Goal: Information Seeking & Learning: Learn about a topic

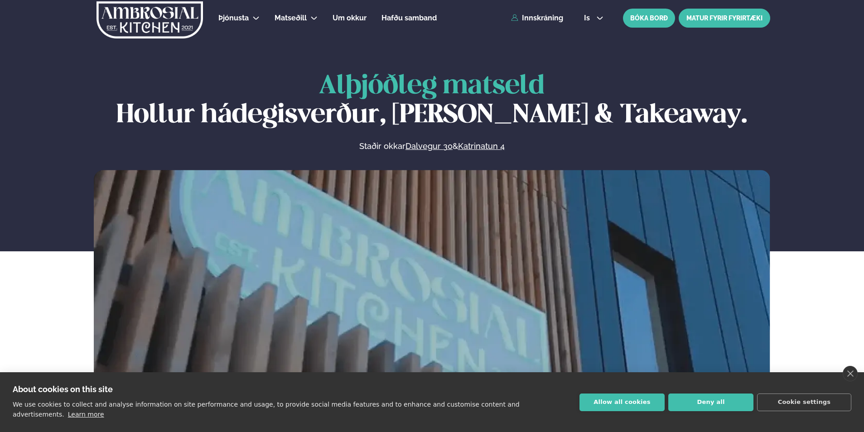
click at [735, 19] on link "MATUR FYRIR FYRIRTÆKI" at bounding box center [725, 18] width 92 height 19
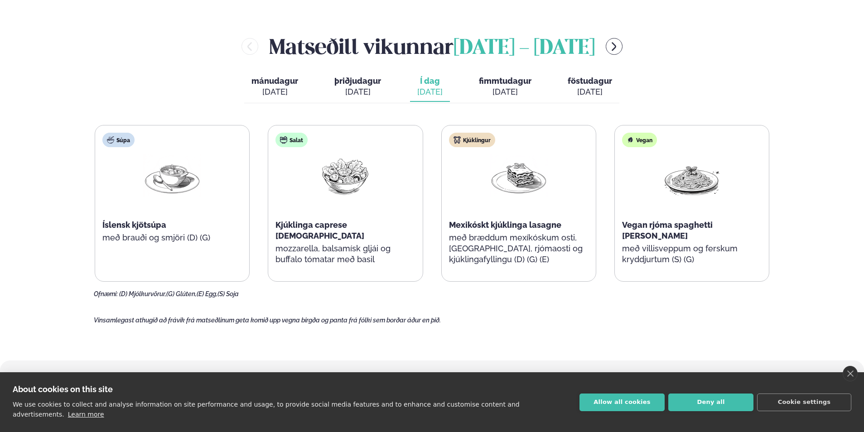
scroll to position [997, 0]
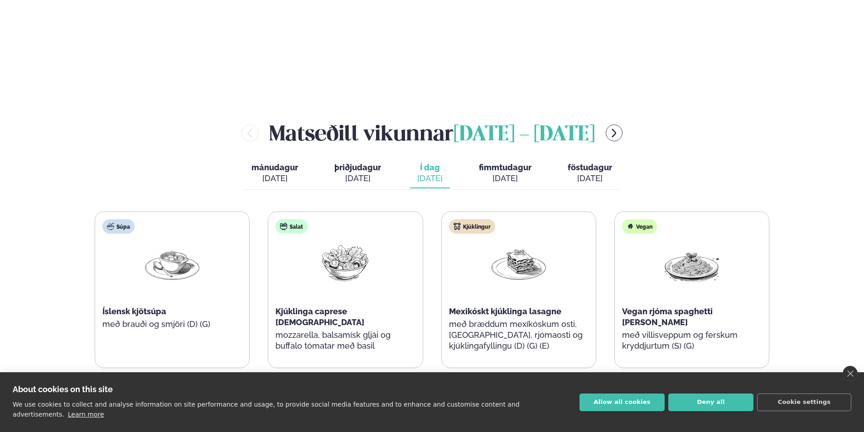
click at [506, 163] on span "fimmtudagur" at bounding box center [505, 168] width 53 height 10
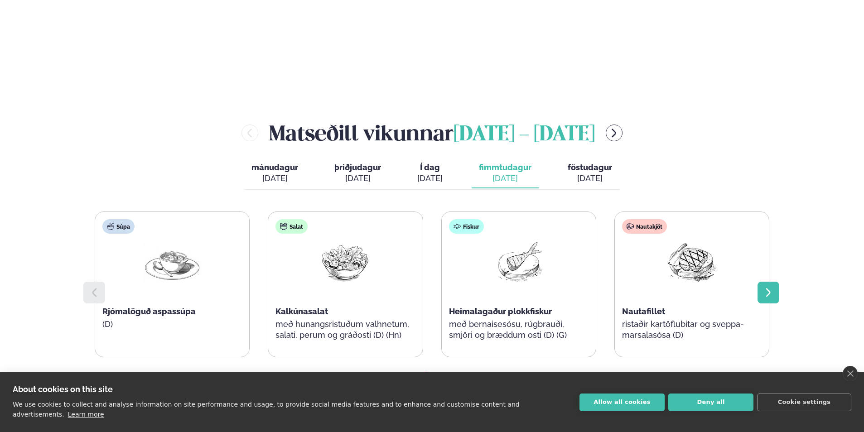
click at [765, 287] on icon at bounding box center [768, 292] width 11 height 11
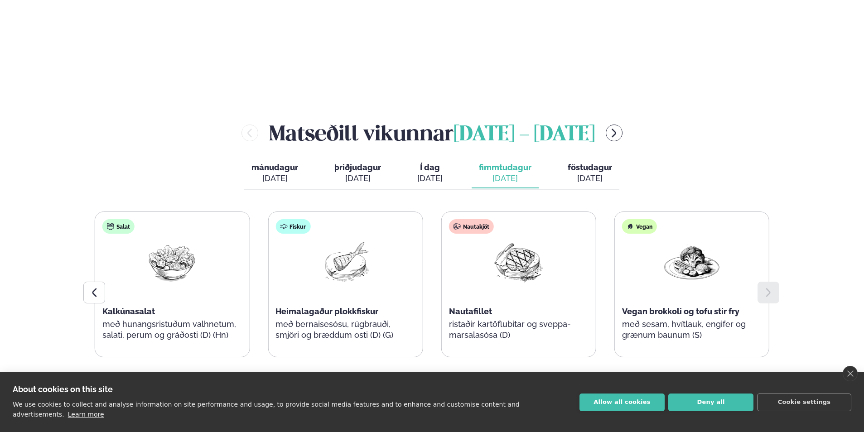
click at [596, 173] on div "[DATE]" at bounding box center [590, 178] width 44 height 11
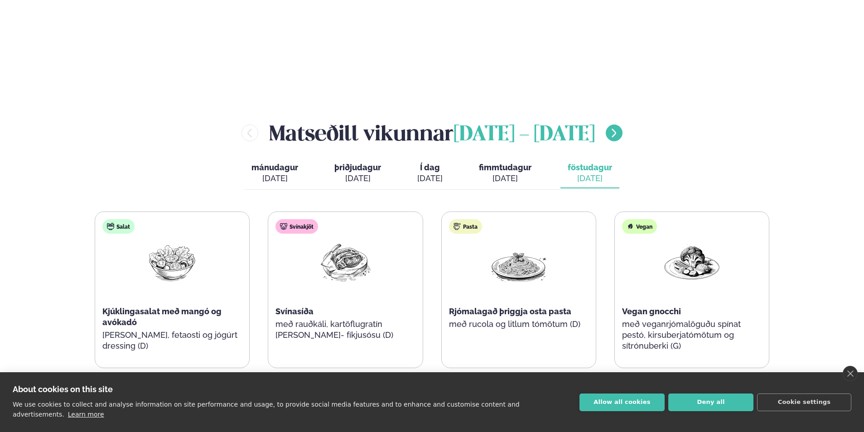
click at [619, 128] on icon "menu-btn-right" at bounding box center [614, 133] width 11 height 11
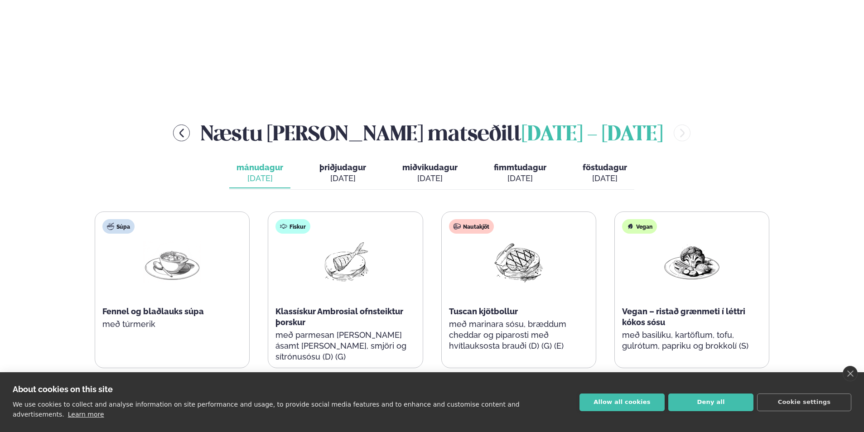
click at [348, 173] on div "[DATE]" at bounding box center [342, 178] width 47 height 11
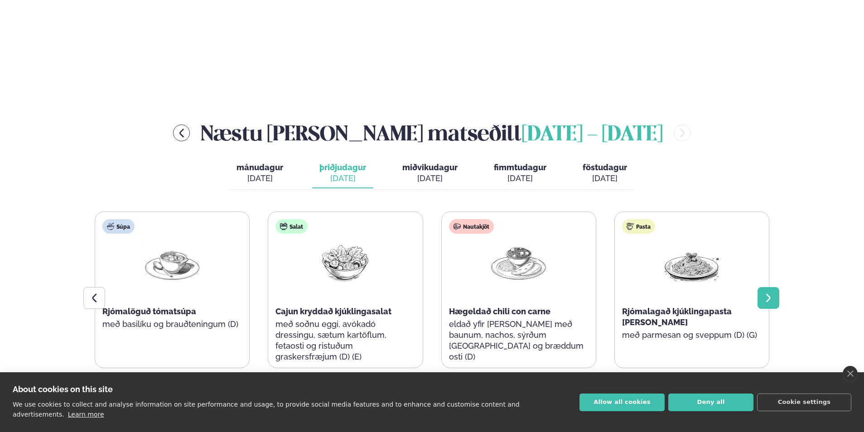
click at [772, 293] on icon at bounding box center [768, 298] width 11 height 11
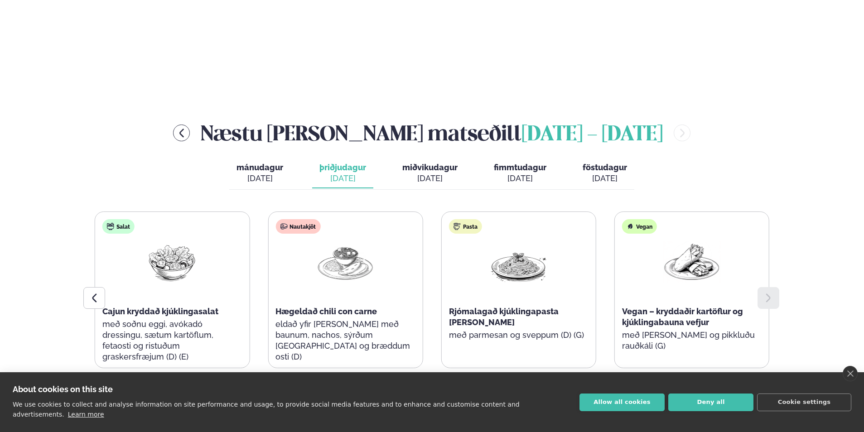
click at [427, 173] on div "[DATE]" at bounding box center [429, 178] width 55 height 11
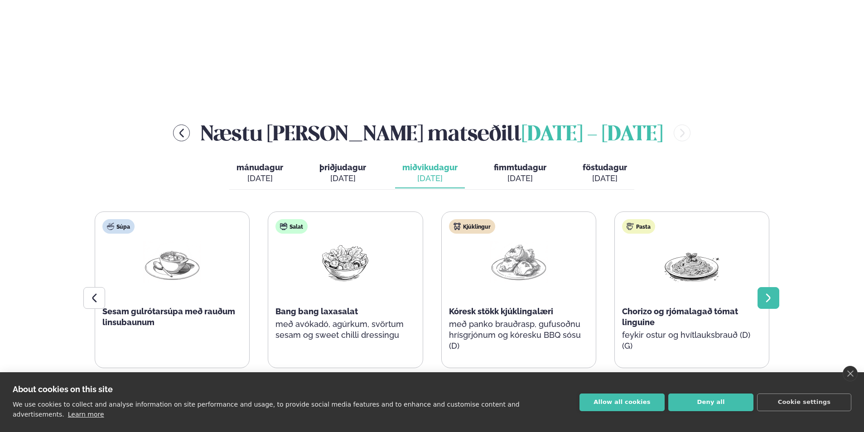
click at [768, 293] on icon at bounding box center [768, 298] width 11 height 11
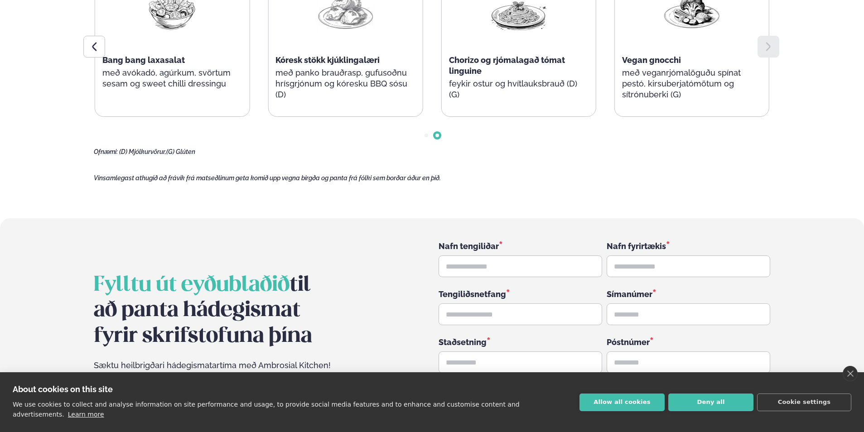
scroll to position [1360, 0]
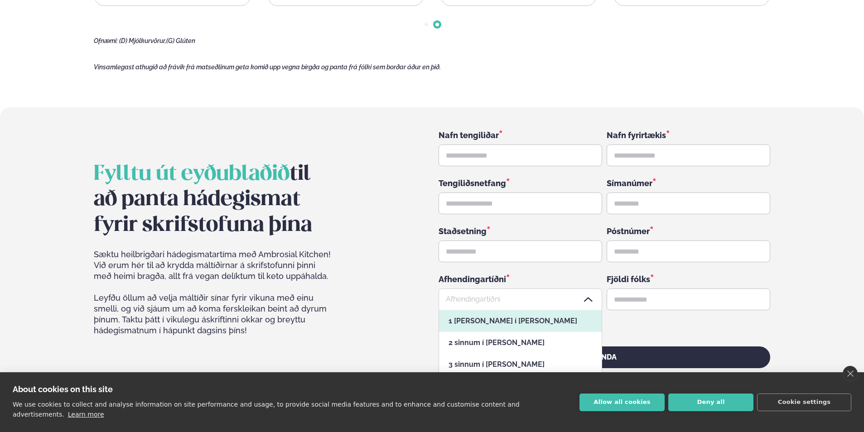
click at [590, 295] on icon at bounding box center [588, 300] width 11 height 11
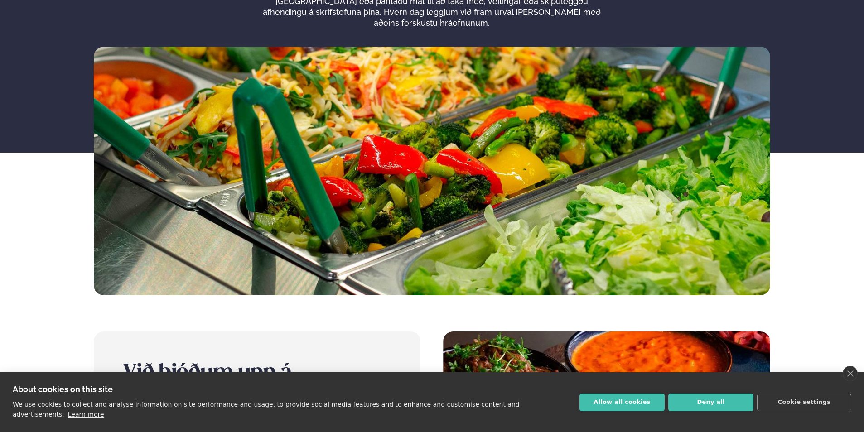
scroll to position [0, 0]
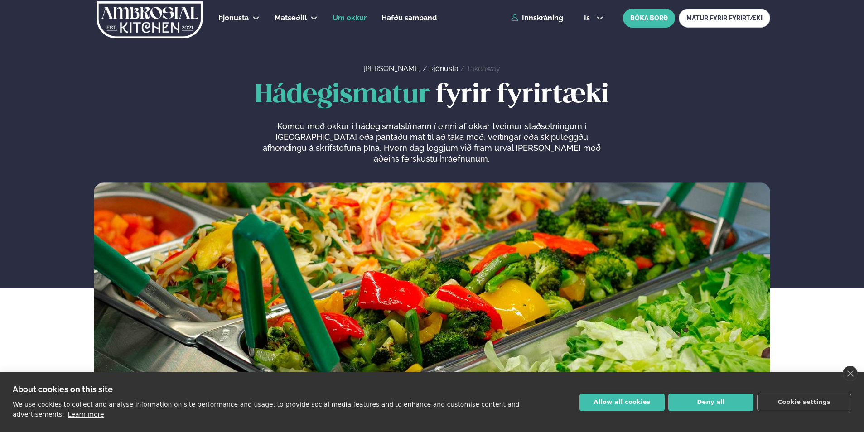
click at [345, 19] on span "Um okkur" at bounding box center [350, 18] width 34 height 9
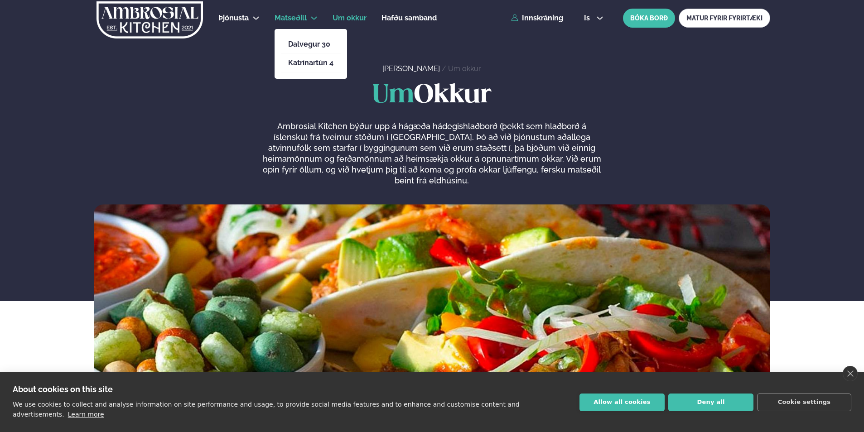
click at [290, 20] on span "Matseðill" at bounding box center [291, 18] width 32 height 9
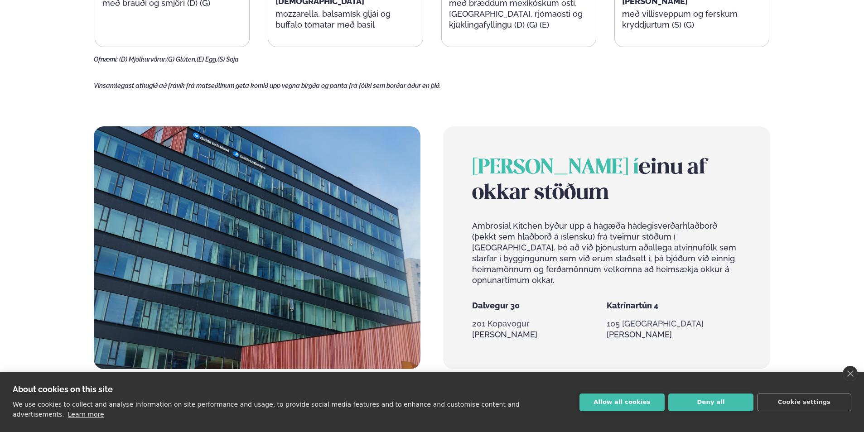
scroll to position [523, 0]
